Goal: Find specific fact

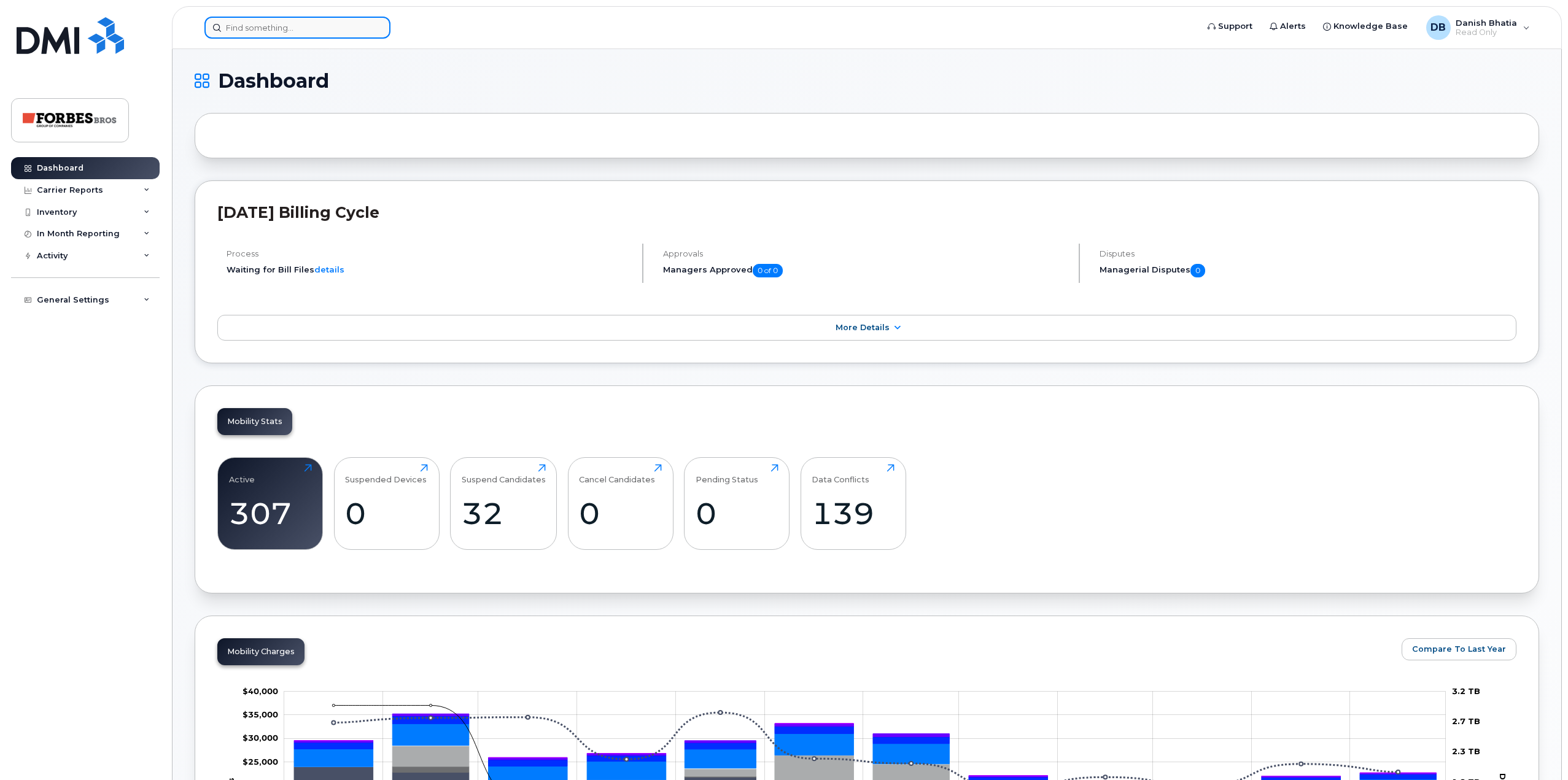
click at [260, 38] on input at bounding box center [297, 27] width 186 height 22
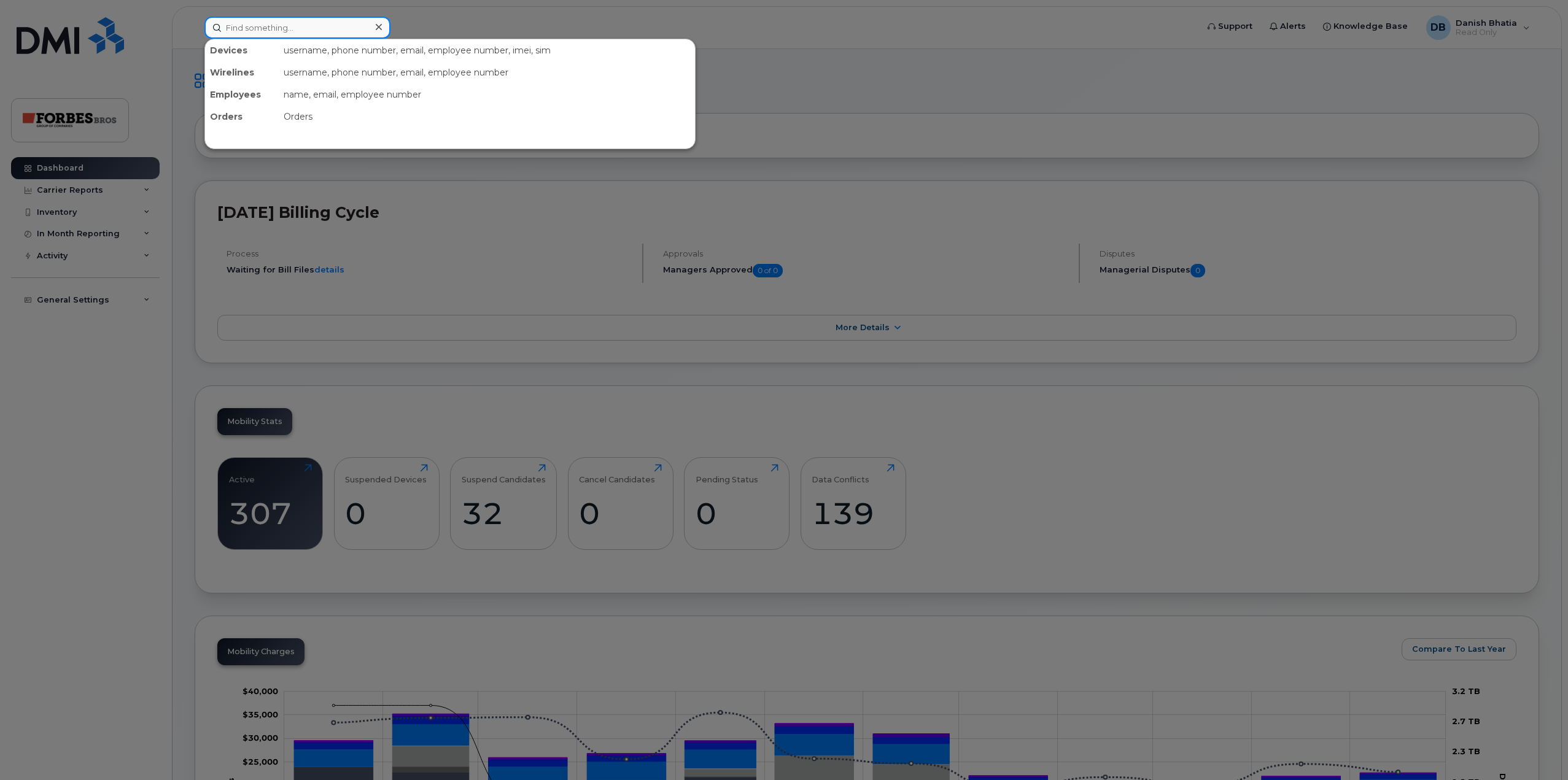
click at [257, 22] on input at bounding box center [297, 27] width 186 height 22
paste input "2363355693"
click at [297, 25] on input "2363355693" at bounding box center [297, 27] width 186 height 22
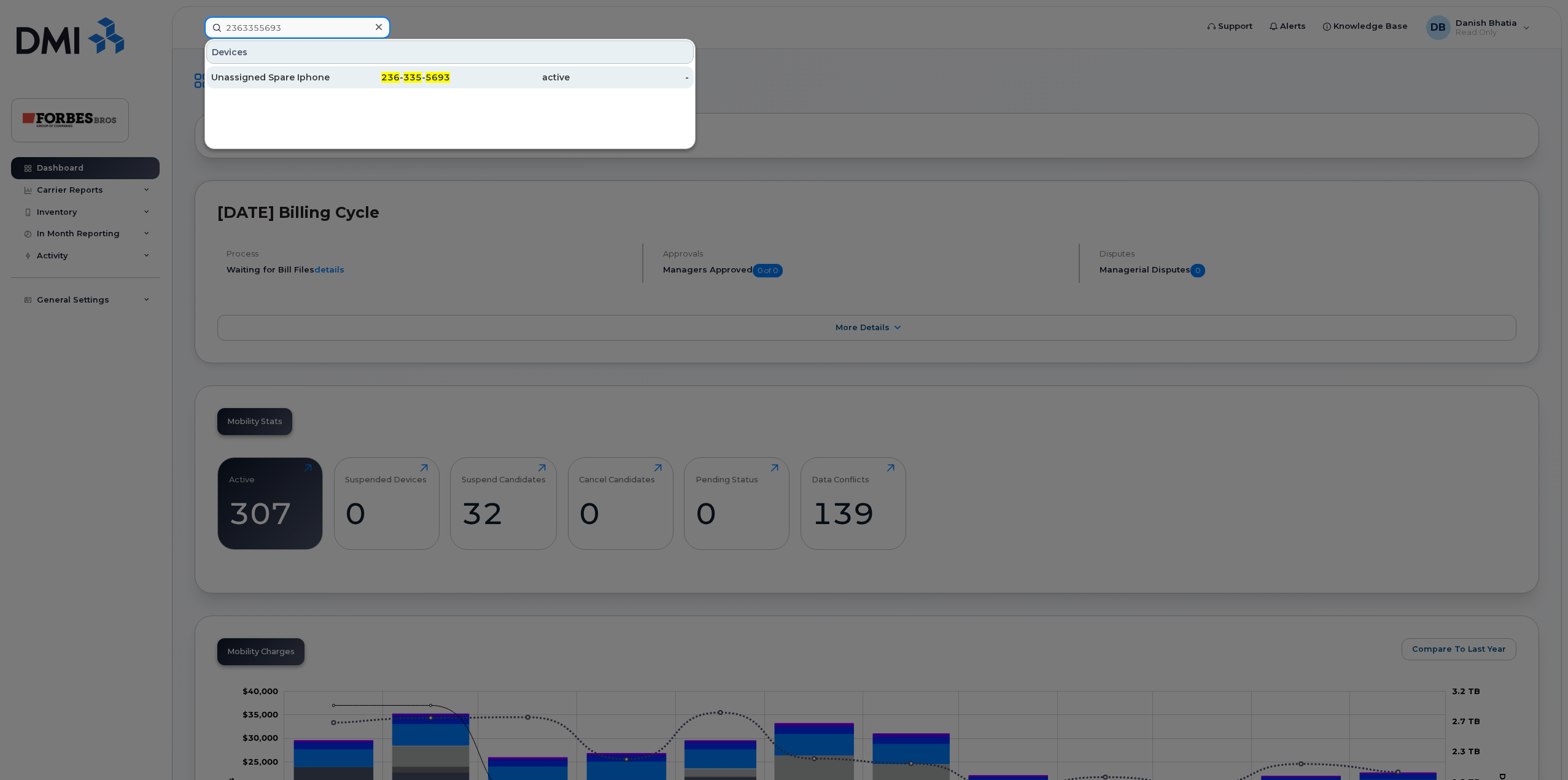
type input "2363355693"
click at [303, 80] on div "Unassigned Spare Iphone" at bounding box center [271, 77] width 119 height 12
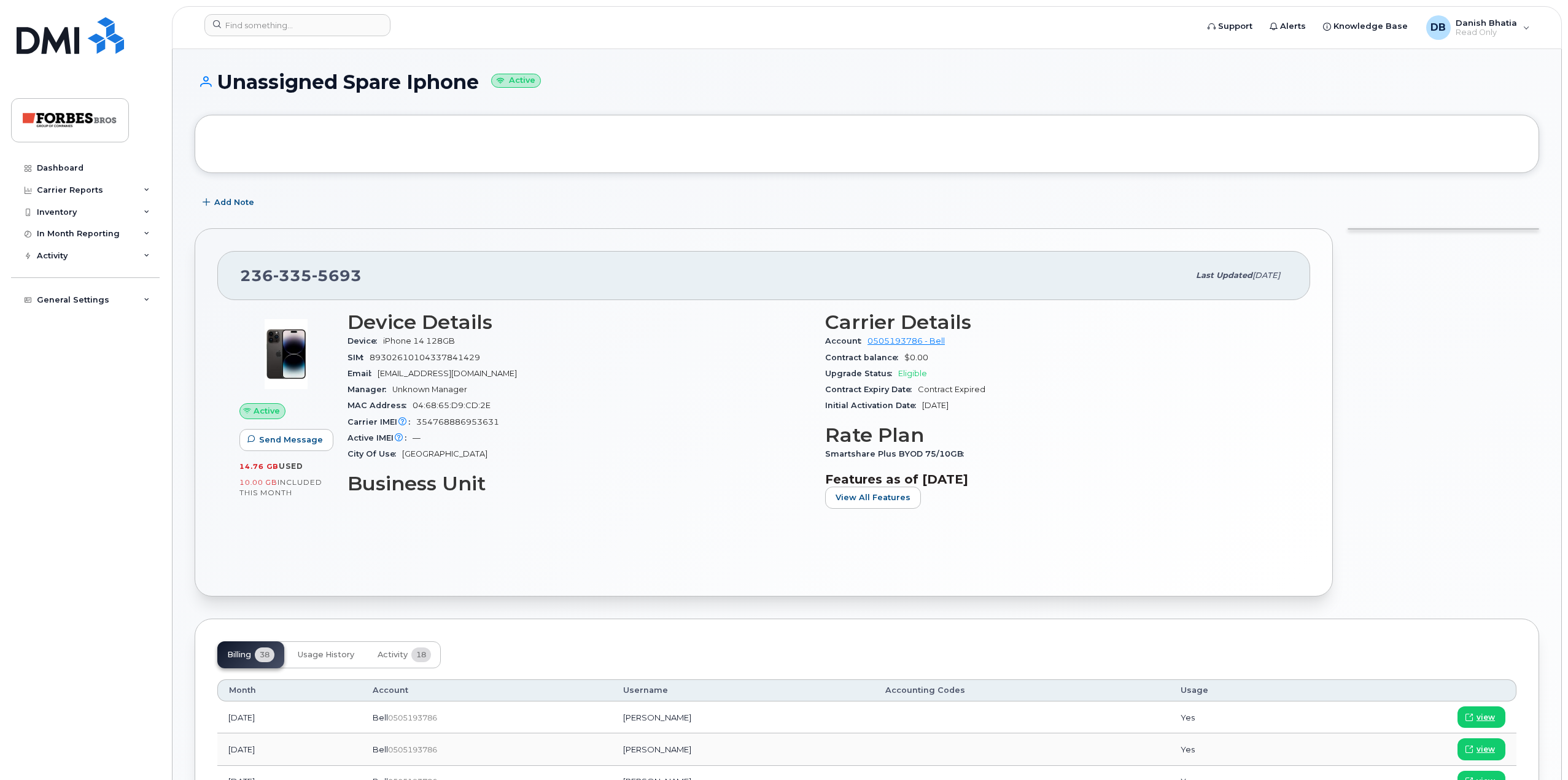
click at [286, 274] on span "335" at bounding box center [292, 275] width 39 height 18
click at [280, 275] on span "335" at bounding box center [292, 275] width 39 height 18
copy span "236 335 5693"
